Goal: Information Seeking & Learning: Learn about a topic

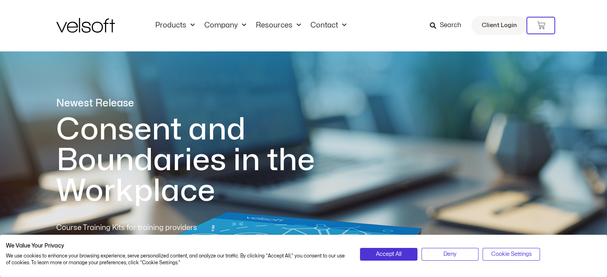
click at [108, 179] on h1 "Consent and Boundaries in the Workplace" at bounding box center [201, 160] width 291 height 92
click at [85, 62] on div "1 of 1" at bounding box center [303, 71] width 495 height 52
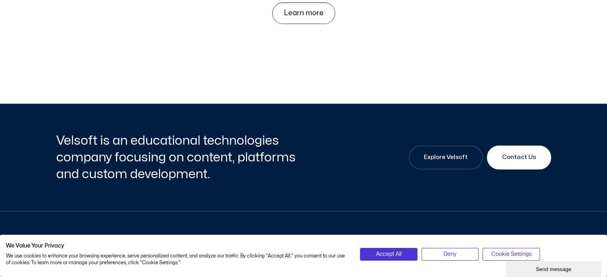
scroll to position [3763, 0]
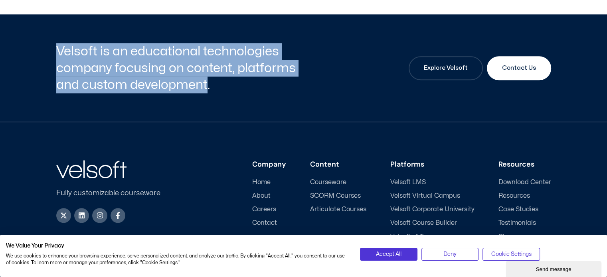
drag, startPoint x: 57, startPoint y: 49, endPoint x: 207, endPoint y: 84, distance: 153.5
click at [207, 84] on h2 "Velsoft is an educational technologies company focusing on content, platforms a…" at bounding box center [178, 68] width 245 height 50
copy h2 "Velsoft is an educational technologies company focusing on content, platforms a…"
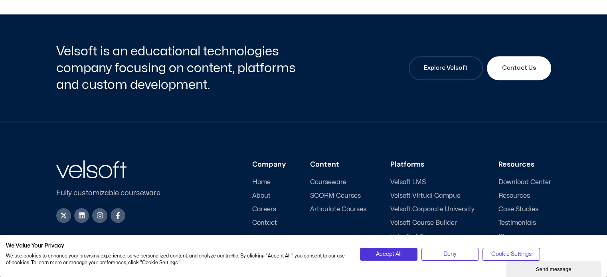
click at [87, 132] on div "Fully customizable courseware X-twitter Linkedin Instagram Facebook-f Company H…" at bounding box center [303, 228] width 495 height 213
click at [403, 213] on span "Velsoft Corporate University" at bounding box center [432, 210] width 84 height 8
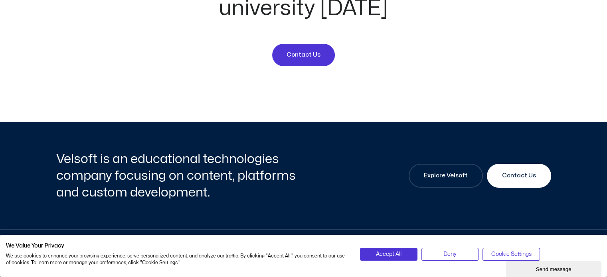
scroll to position [3101, 0]
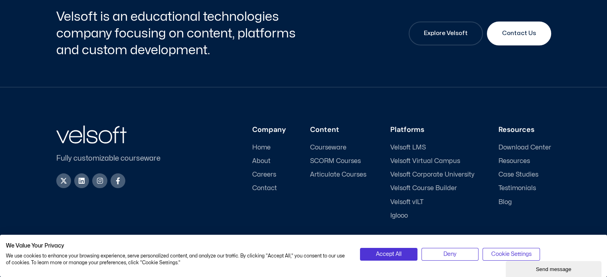
click at [262, 144] on span "Home" at bounding box center [261, 148] width 18 height 8
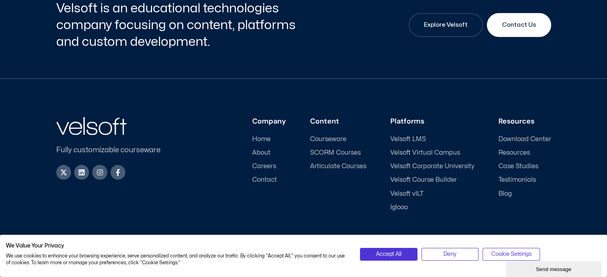
scroll to position [2382, 0]
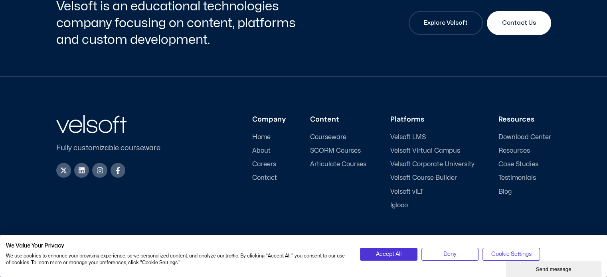
click at [266, 147] on span "About" at bounding box center [261, 151] width 18 height 8
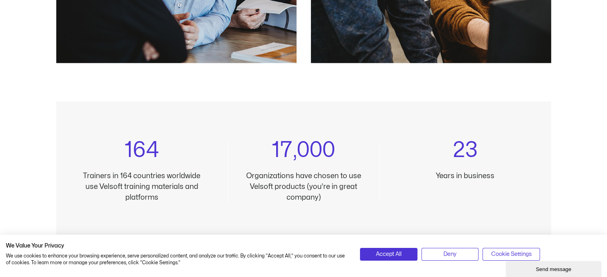
scroll to position [758, 0]
